Goal: Download file/media

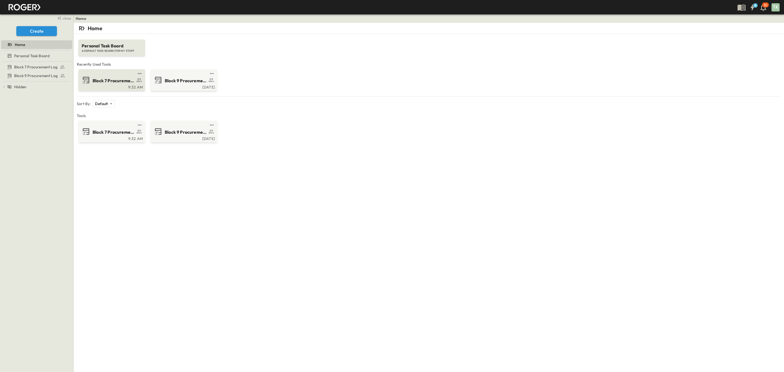
click at [103, 84] on div "Block 7 Procurement Log" at bounding box center [111, 80] width 59 height 9
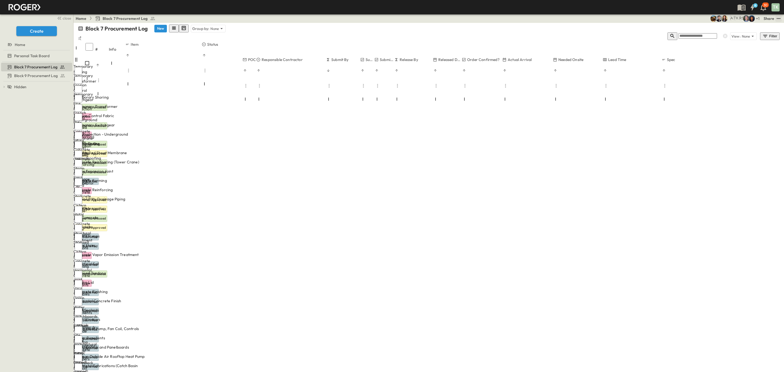
click at [779, 20] on icon "test" at bounding box center [778, 18] width 5 height 5
click at [732, 75] on li "PDF" at bounding box center [734, 81] width 12 height 12
